Goal: Communication & Community: Answer question/provide support

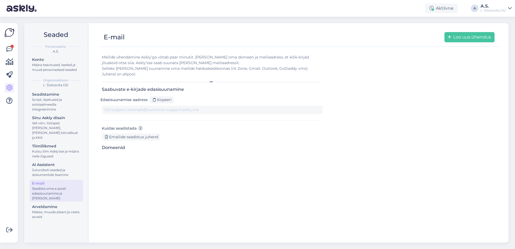
type input "[DOMAIN_NAME][EMAIL_ADDRESS][DOMAIN_NAME]"
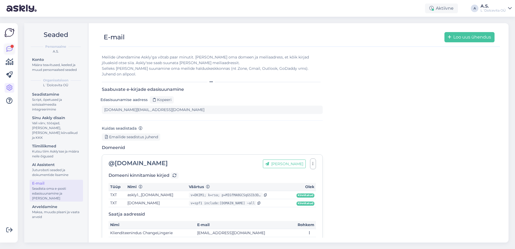
click at [8, 48] on icon at bounding box center [9, 49] width 6 height 6
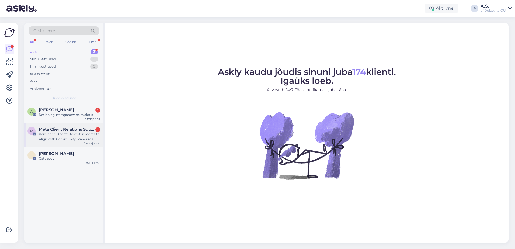
click at [64, 145] on div "M Meta Client Relations Support 1 Reminder: Update Advertisements to Align with…" at bounding box center [63, 135] width 79 height 24
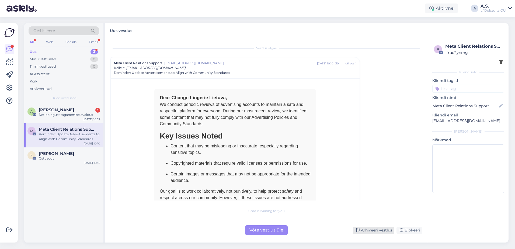
click at [371, 231] on div "Arhiveeri vestlus" at bounding box center [373, 229] width 41 height 7
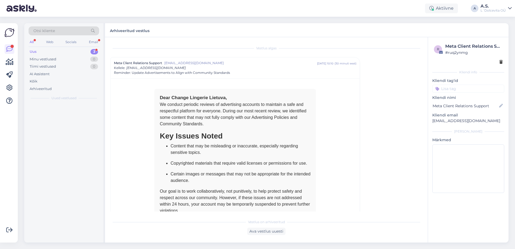
scroll to position [15, 0]
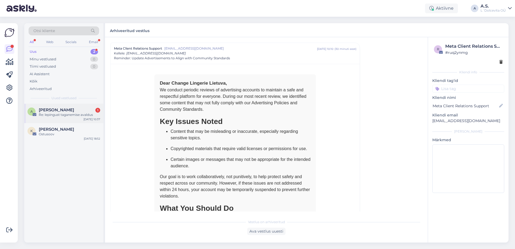
click at [58, 120] on div "A [PERSON_NAME] 1 Re: lepingust taganemise avaldus [DATE] 10:37" at bounding box center [63, 113] width 79 height 19
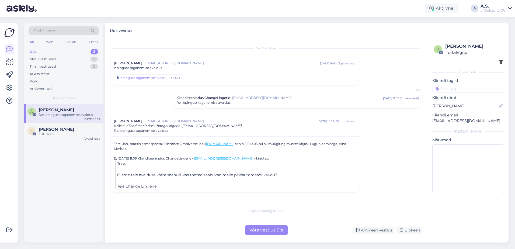
click at [136, 82] on div "lepingust taganemise avaldus.asice 3.3 MB" at bounding box center [235, 77] width 242 height 10
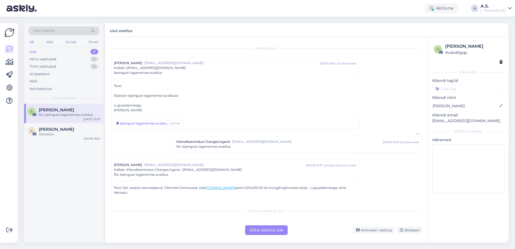
click at [132, 124] on div "lepingust taganemise avaldus.asice" at bounding box center [144, 123] width 49 height 5
click at [353, 11] on div "Aktiivne A A.S. L´Dolcevita OÜ" at bounding box center [257, 8] width 515 height 17
click at [364, 231] on div "Arhiveeri vestlus" at bounding box center [373, 229] width 41 height 7
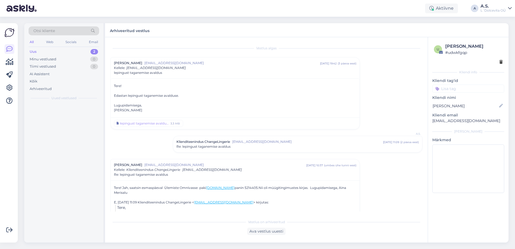
scroll to position [28, 0]
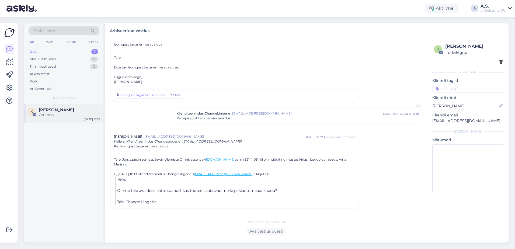
click at [69, 116] on div "Ostusoov" at bounding box center [69, 114] width 61 height 5
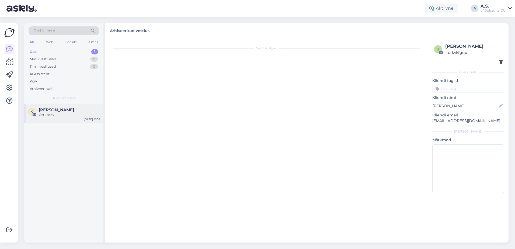
scroll to position [0, 0]
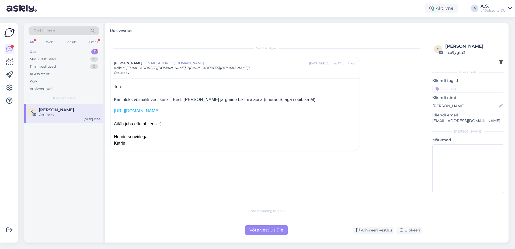
click at [50, 51] on div "Uus 1" at bounding box center [64, 52] width 71 height 8
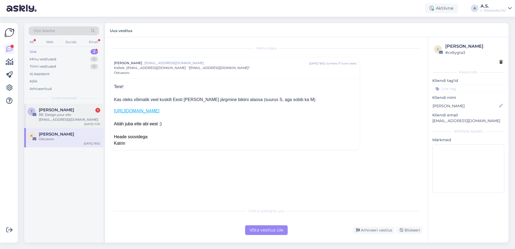
click at [72, 124] on div "T [PERSON_NAME] 1 RE: Design your site [EMAIL_ADDRESS][DOMAIN_NAME] [DATE] 11:35" at bounding box center [63, 116] width 79 height 24
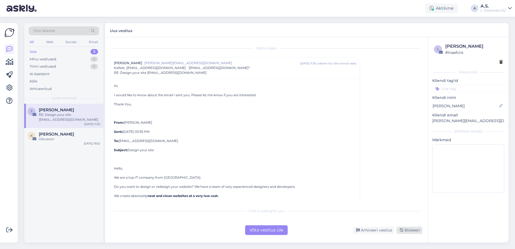
click at [406, 231] on div "Blokeeri" at bounding box center [409, 229] width 26 height 7
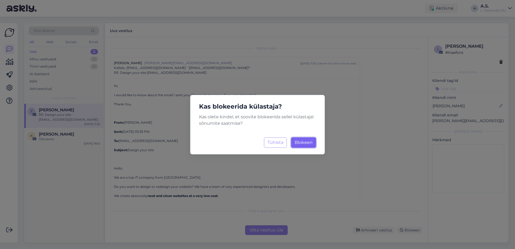
click at [305, 145] on span "Blokeeri" at bounding box center [304, 142] width 18 height 5
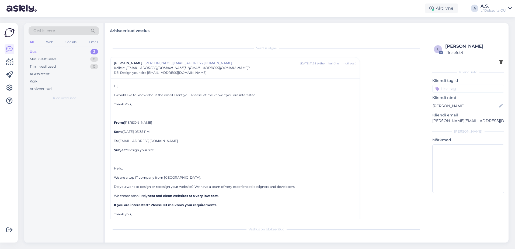
scroll to position [15, 0]
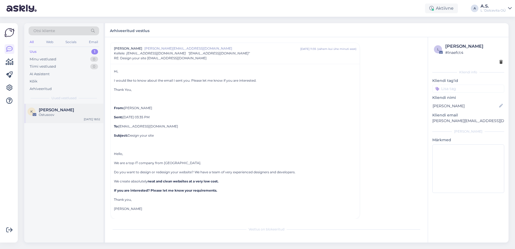
click at [64, 117] on div "K [PERSON_NAME] [DATE] 18:52" at bounding box center [63, 113] width 79 height 19
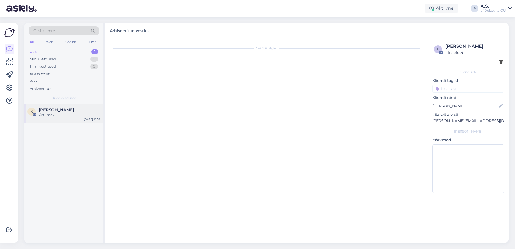
scroll to position [0, 0]
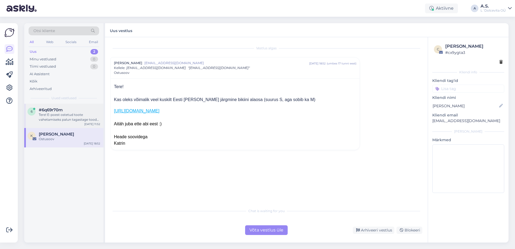
click at [59, 118] on div "Tere! E-poest ostetud toote vahetamiseks palun tagastage toode pakiautomaadi ka…" at bounding box center [69, 117] width 61 height 10
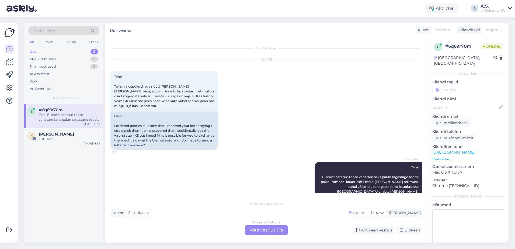
scroll to position [25, 0]
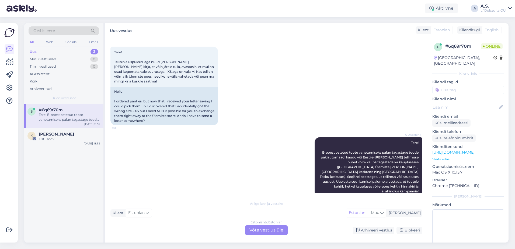
click at [268, 231] on div "Estonian to Estonian Võta vestlus üle" at bounding box center [266, 230] width 43 height 10
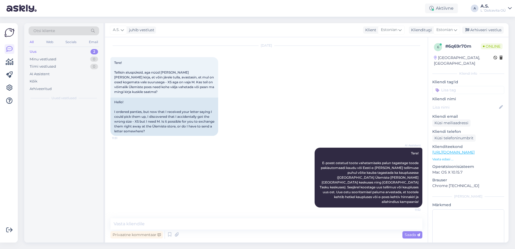
scroll to position [4, 0]
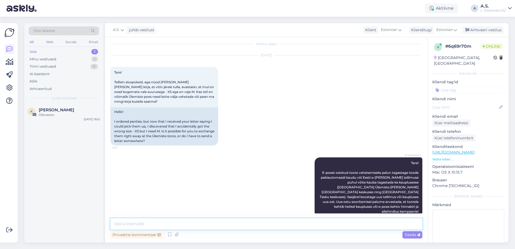
click at [239, 226] on textarea at bounding box center [266, 223] width 312 height 11
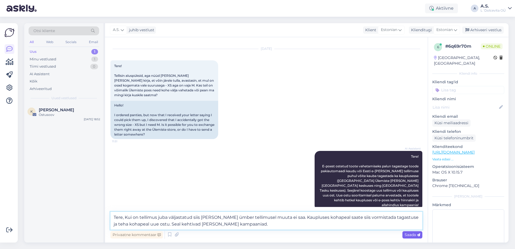
type textarea "Tere, Kui on tellimus juba väljastatud siis [PERSON_NAME] ümber tellimusel muut…"
click at [407, 236] on span "Saada" at bounding box center [412, 234] width 16 height 5
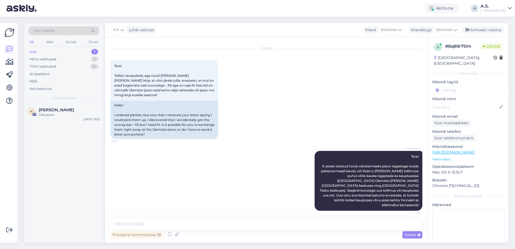
scroll to position [42, 0]
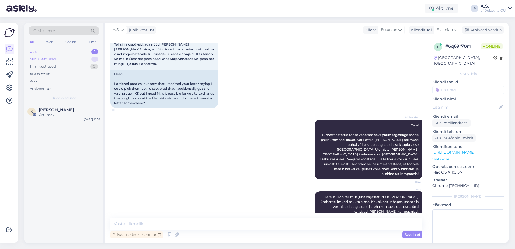
click at [54, 60] on div "Minu vestlused" at bounding box center [43, 59] width 27 height 5
click at [57, 116] on div "Tere, Kui on tellimus juba väljastatud siis [PERSON_NAME] ümber tellimusel muut…" at bounding box center [69, 117] width 61 height 10
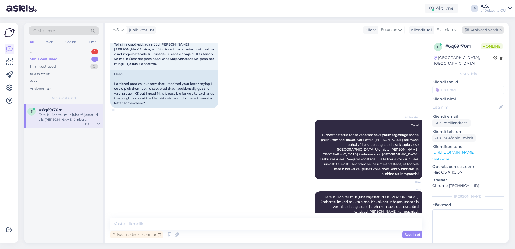
click at [484, 29] on div "Arhiveeri vestlus" at bounding box center [482, 29] width 41 height 7
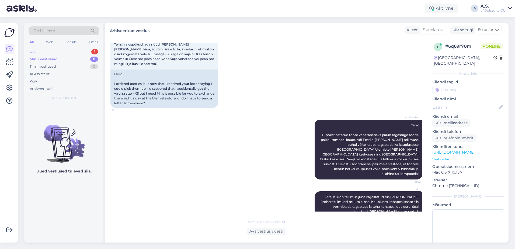
click at [35, 52] on div "Uus" at bounding box center [33, 51] width 7 height 5
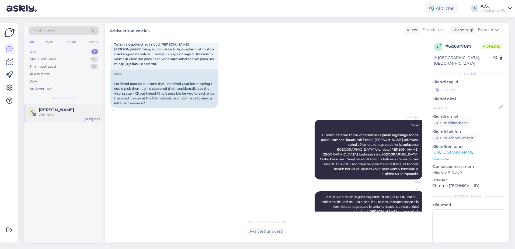
click at [62, 114] on div "Ostusoov" at bounding box center [69, 114] width 61 height 5
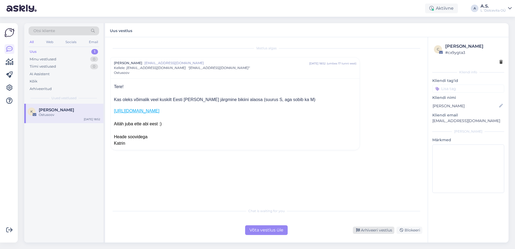
click at [375, 228] on div "Arhiveeri vestlus" at bounding box center [373, 229] width 41 height 7
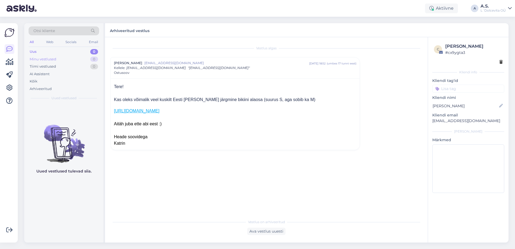
click at [67, 58] on div "Minu vestlused 0" at bounding box center [64, 59] width 71 height 8
